Goal: Information Seeking & Learning: Compare options

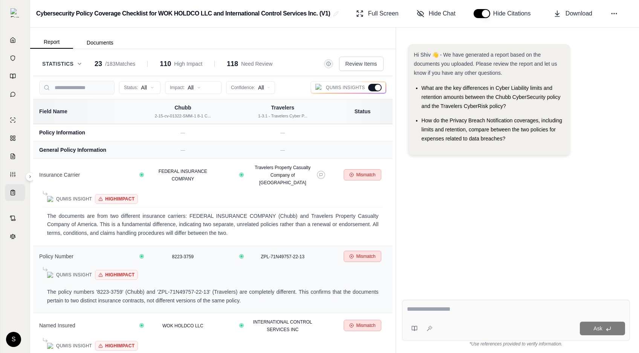
click at [367, 90] on label "Qumis Insights" at bounding box center [349, 88] width 66 height 8
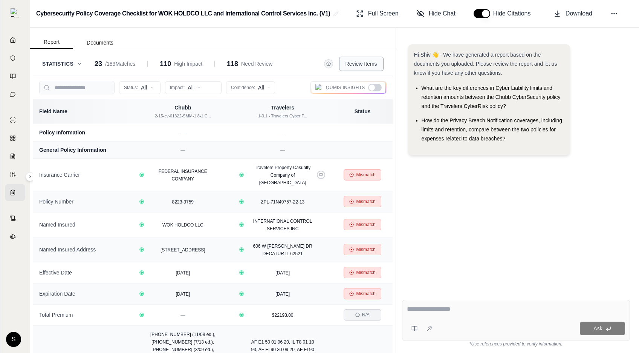
click at [369, 65] on span "Review Items" at bounding box center [362, 64] width 32 height 8
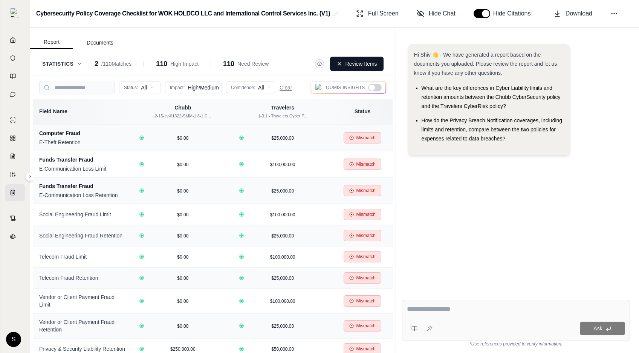
scroll to position [910, 0]
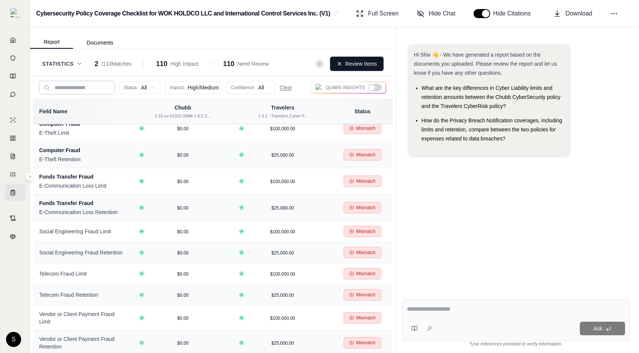
click at [94, 89] on input "search" at bounding box center [76, 88] width 75 height 14
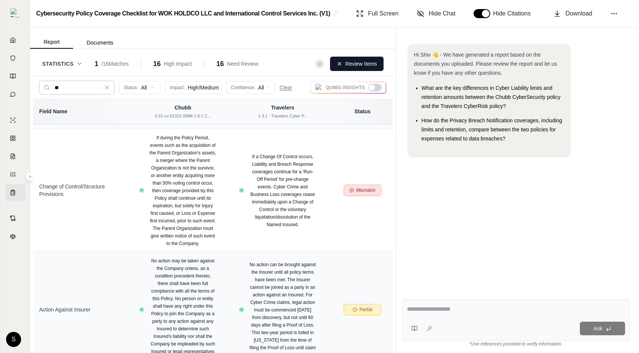
scroll to position [0, 0]
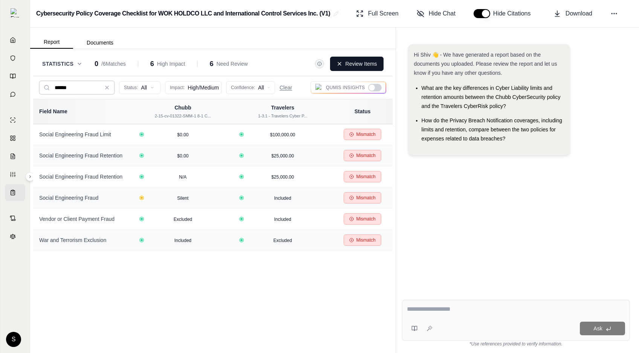
type input "******"
click at [109, 88] on icon at bounding box center [107, 87] width 6 height 6
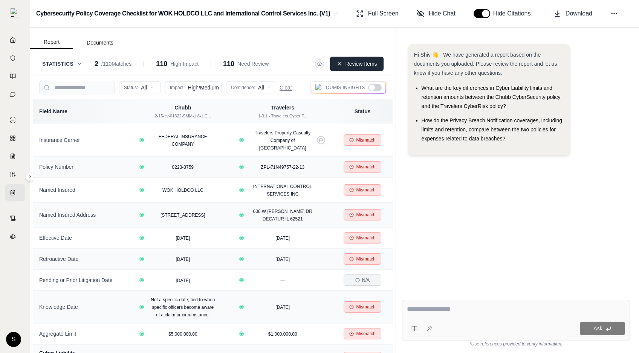
click at [339, 63] on icon at bounding box center [340, 64] width 6 height 6
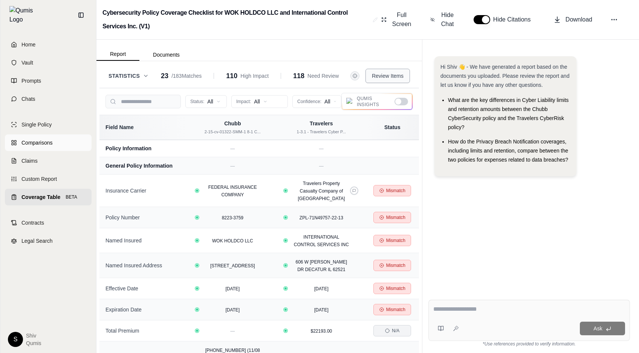
click at [34, 139] on span "Comparisons" at bounding box center [36, 143] width 31 height 8
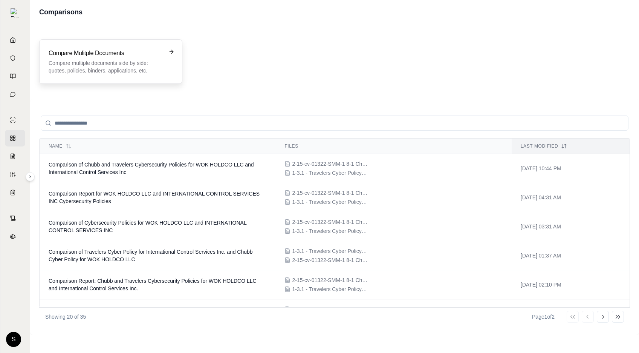
click at [112, 55] on h3 "Compare Mulitple Documents" at bounding box center [106, 53] width 114 height 9
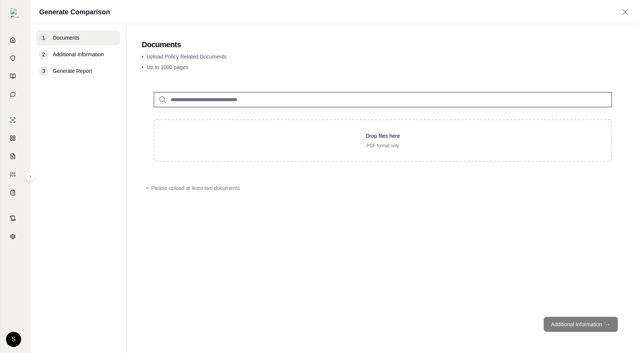
click at [245, 97] on input "search" at bounding box center [383, 99] width 458 height 15
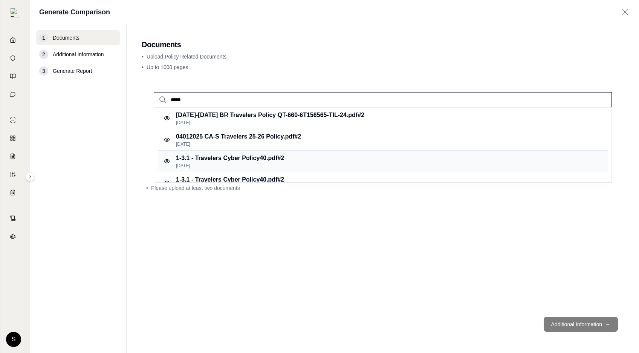
type input "*****"
click at [284, 154] on p "1-3.1 - Travelers Cyber Policy40.pdf #2" at bounding box center [230, 157] width 108 height 9
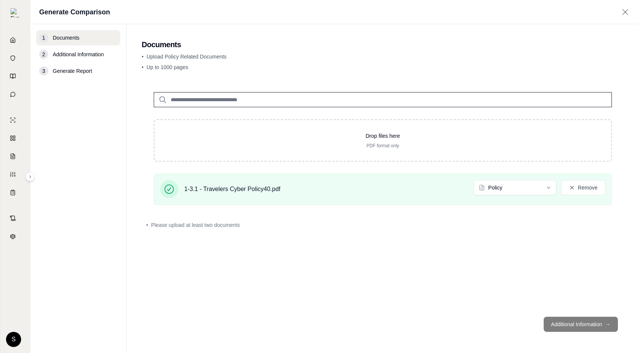
click at [235, 102] on input "search" at bounding box center [383, 99] width 458 height 15
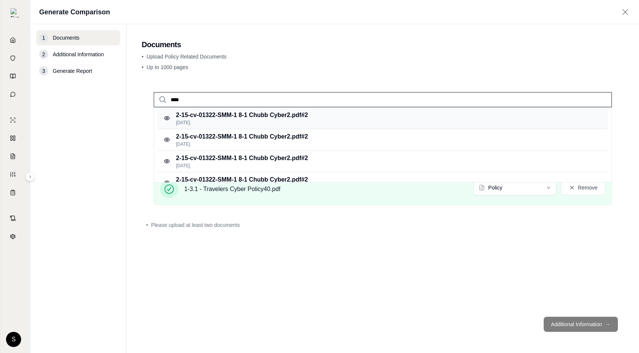
type input "****"
click at [245, 116] on p "2-15-cv-01322-SMM-1 8-1 Chubb Cyber2.pdf #2" at bounding box center [242, 114] width 132 height 9
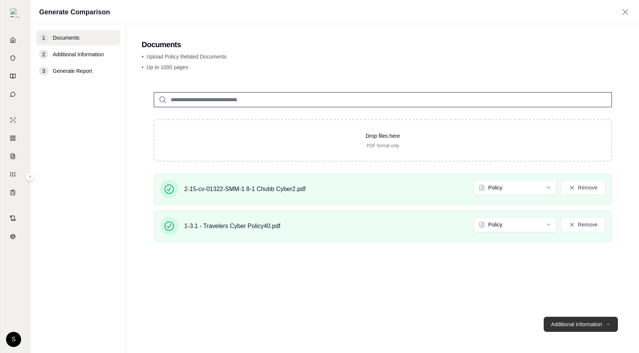
click at [577, 322] on button "Additional Information →" at bounding box center [581, 323] width 74 height 15
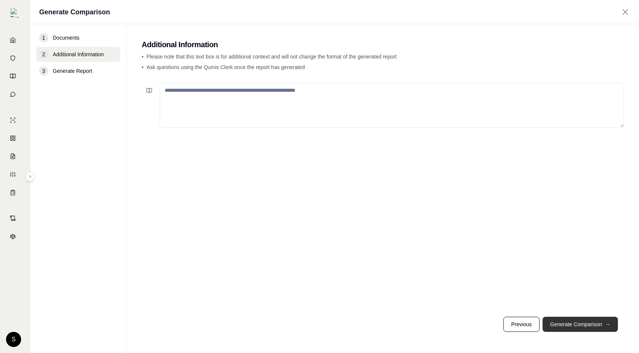
click at [577, 321] on button "Generate Comparison →" at bounding box center [580, 323] width 75 height 15
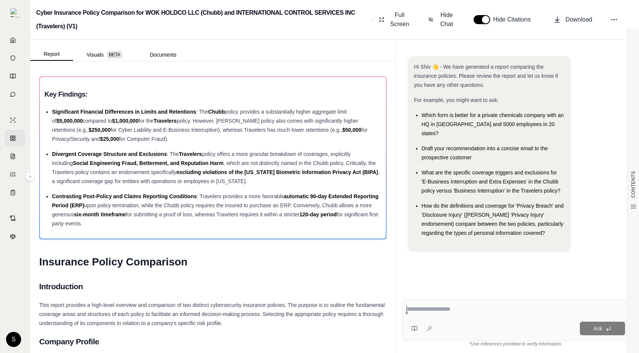
click at [111, 61] on div "CONTENTS Table of Contents Key Findings: INSURANCE POLICY COMPARISON Introducti…" at bounding box center [213, 206] width 366 height 291
click at [107, 52] on span "BETA" at bounding box center [115, 55] width 16 height 8
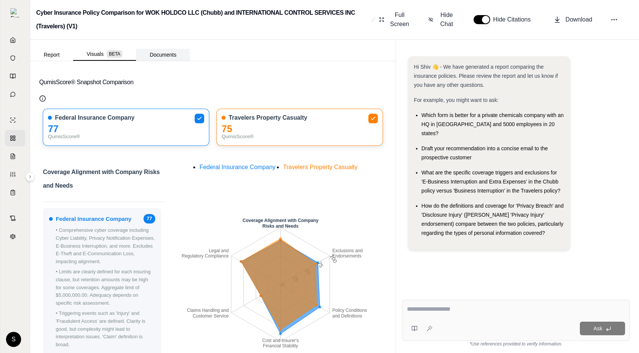
click at [159, 56] on button "Documents" at bounding box center [163, 55] width 54 height 12
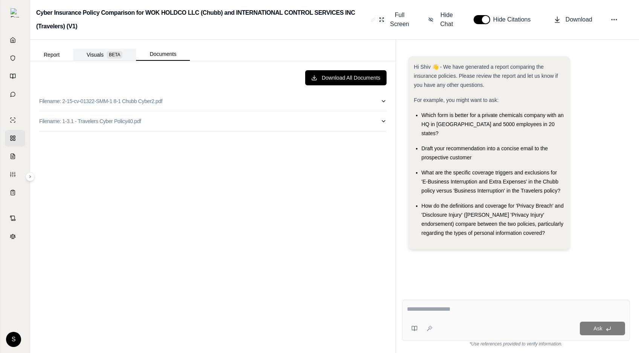
click at [95, 57] on button "Visuals BETA" at bounding box center [104, 55] width 63 height 12
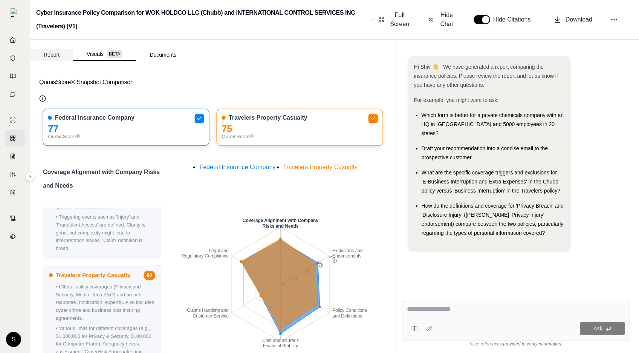
click at [57, 52] on button "Report" at bounding box center [51, 55] width 43 height 12
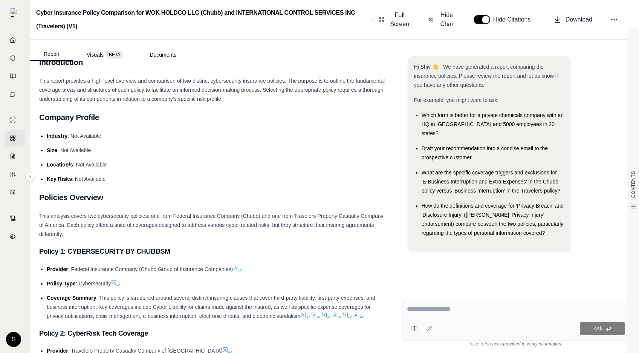
scroll to position [146, 0]
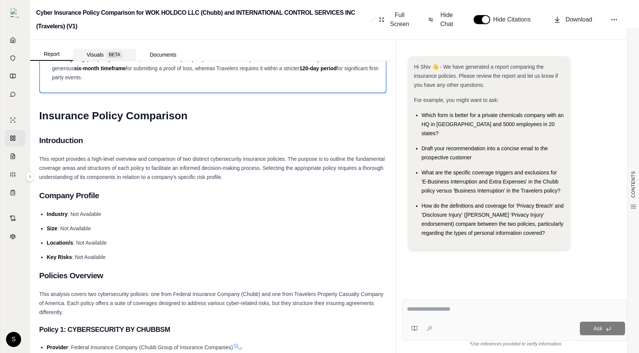
click at [95, 51] on button "Visuals BETA" at bounding box center [104, 55] width 63 height 12
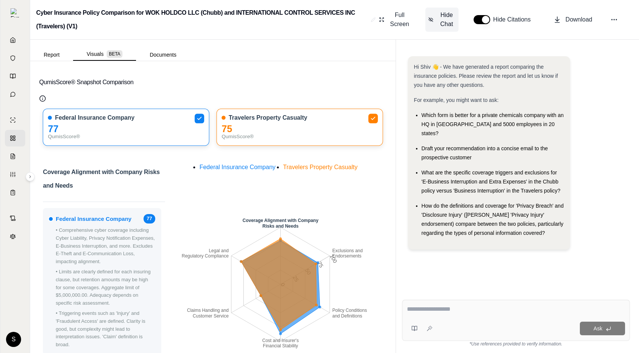
click at [444, 26] on span "Hide Chat" at bounding box center [447, 20] width 18 height 18
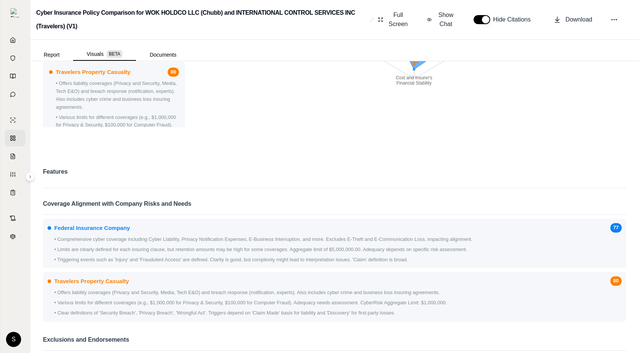
scroll to position [0, 0]
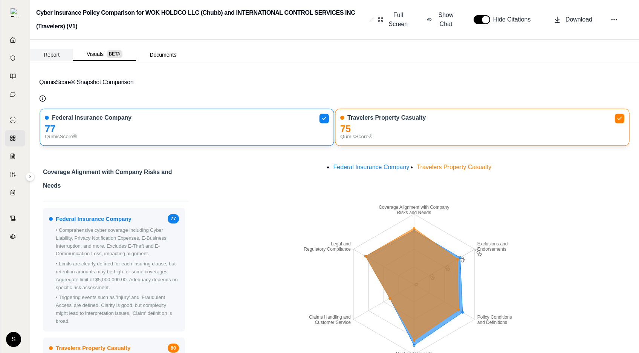
click at [58, 51] on button "Report" at bounding box center [51, 55] width 43 height 12
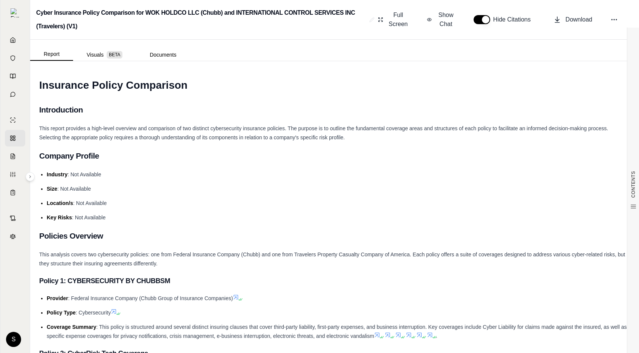
scroll to position [126, 0]
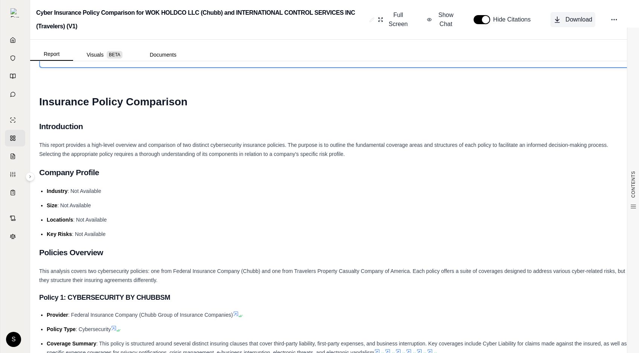
click at [569, 22] on span "Download" at bounding box center [579, 19] width 27 height 9
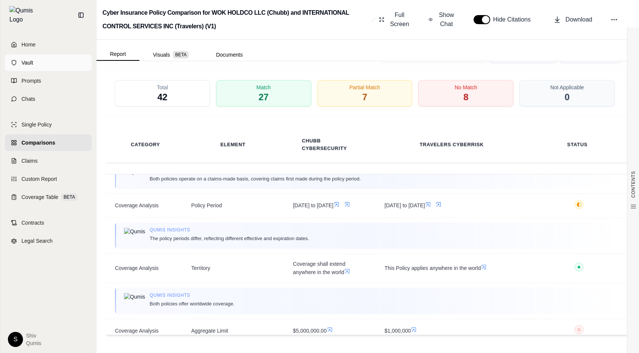
scroll to position [185, 0]
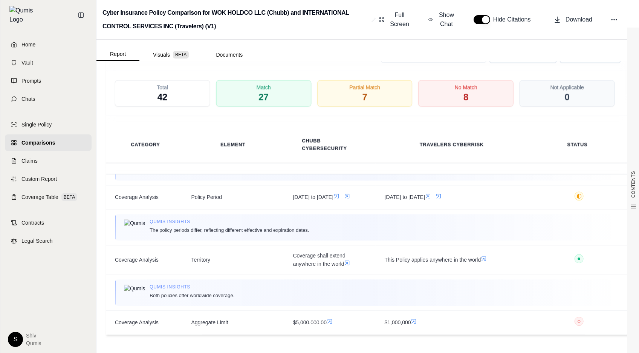
click at [58, 144] on link "Comparisons" at bounding box center [48, 142] width 87 height 17
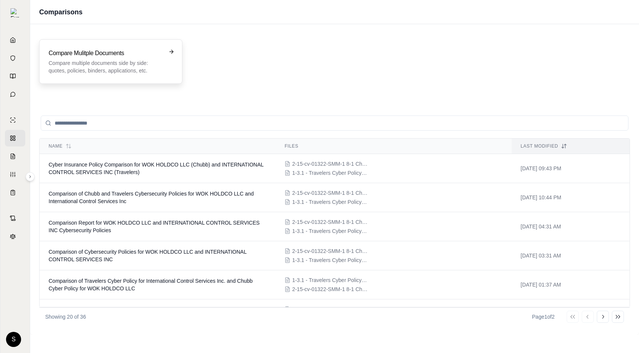
click at [121, 78] on div "Compare Mulitple Documents Compare multiple documents side by side: quotes, pol…" at bounding box center [110, 61] width 143 height 44
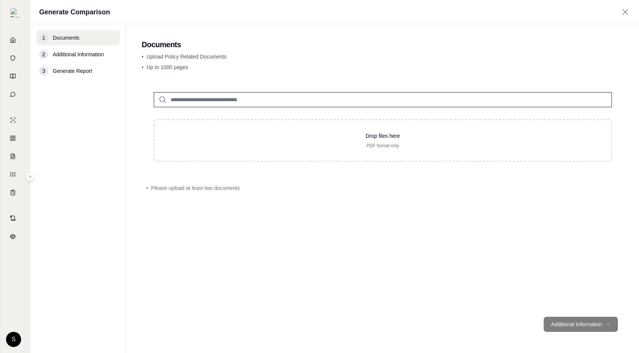
click at [274, 97] on input "search" at bounding box center [383, 99] width 458 height 15
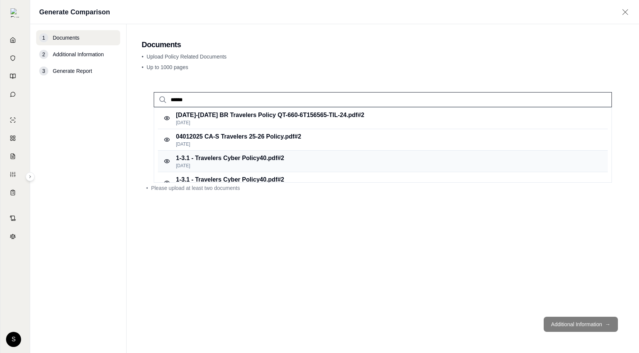
type input "******"
click at [271, 162] on p "1-3.1 - Travelers Cyber Policy40.pdf #2" at bounding box center [230, 157] width 108 height 9
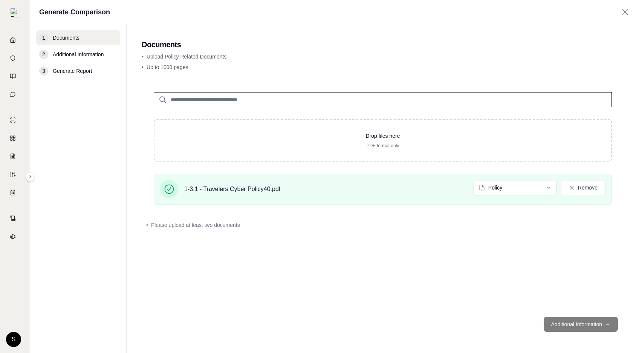
click at [220, 100] on input "search" at bounding box center [383, 99] width 458 height 15
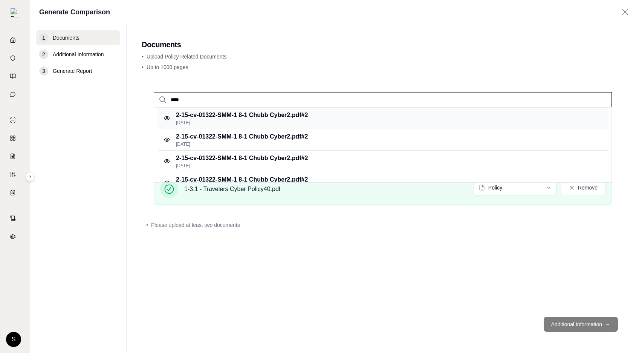
type input "****"
click at [248, 125] on p "[DATE]" at bounding box center [242, 123] width 132 height 6
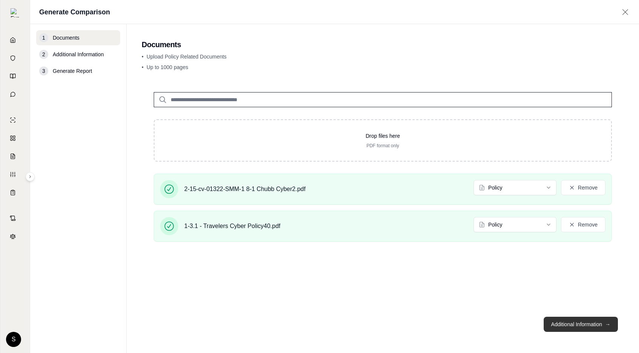
click at [579, 327] on button "Additional Information →" at bounding box center [581, 323] width 74 height 15
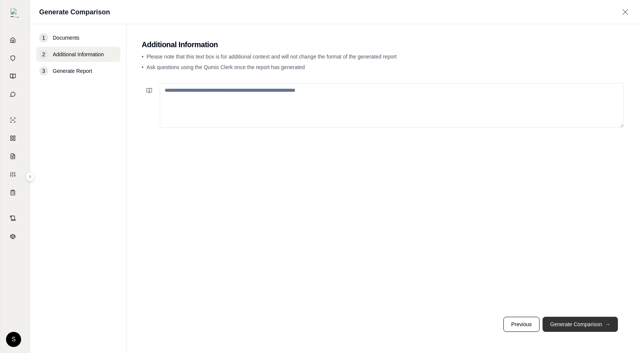
click at [579, 327] on button "Generate Comparison →" at bounding box center [580, 323] width 75 height 15
